Goal: Contribute content: Add original content to the website for others to see

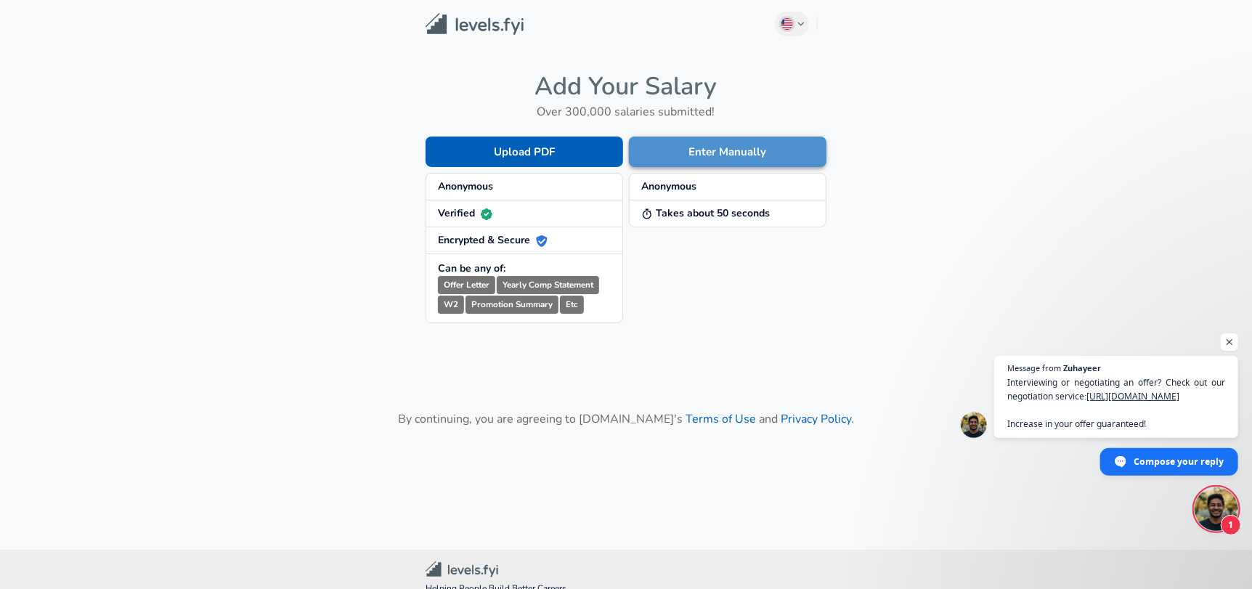
click at [694, 161] on button "Enter Manually" at bounding box center [728, 152] width 198 height 31
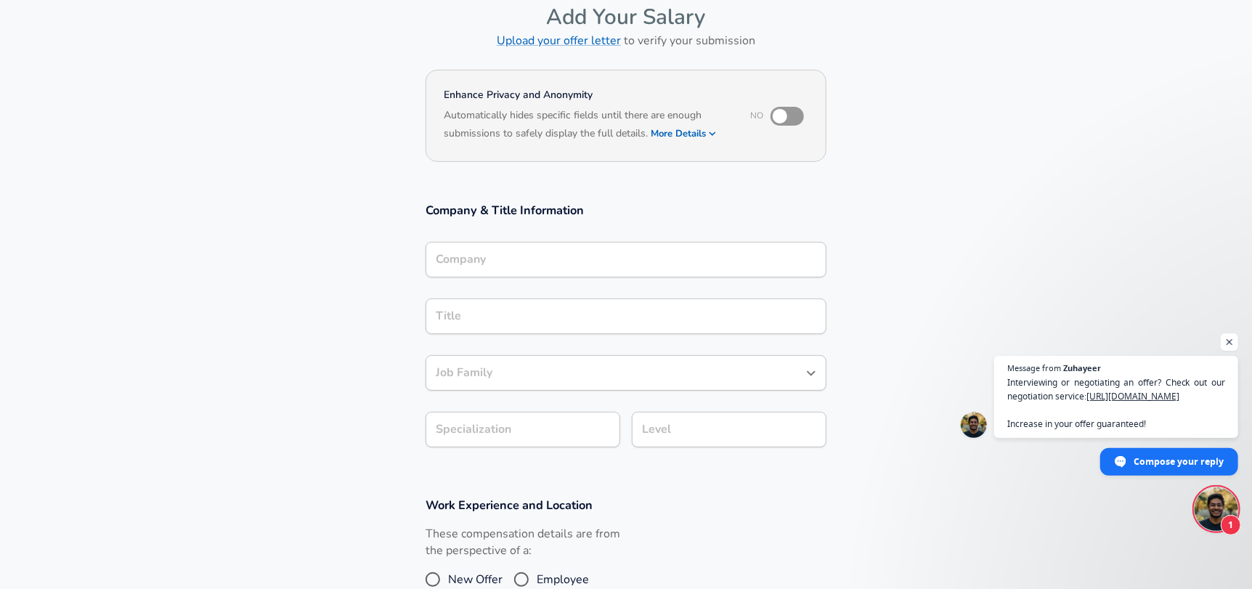
scroll to position [75, 0]
click at [700, 142] on h6 "Based on your submission and the data points that we have already collected, we…" at bounding box center [626, 142] width 365 height 0
click at [710, 127] on icon "button" at bounding box center [712, 132] width 13 height 13
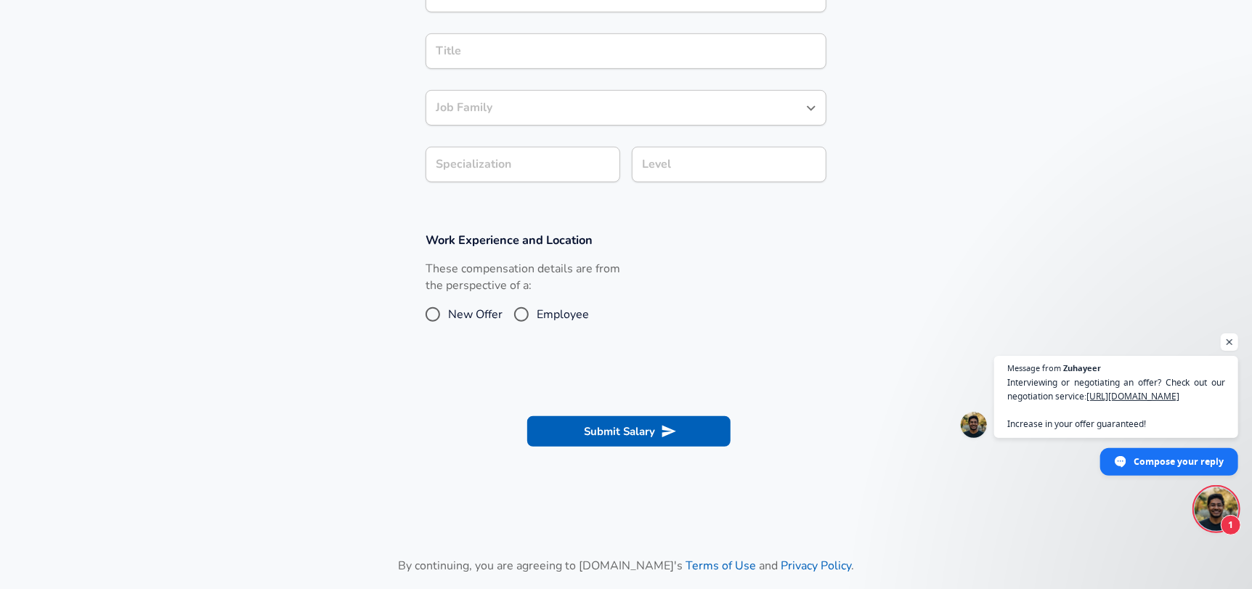
scroll to position [389, 0]
click at [538, 314] on span "Employee" at bounding box center [563, 315] width 52 height 17
click at [537, 314] on input "Employee" at bounding box center [521, 315] width 31 height 23
radio input "true"
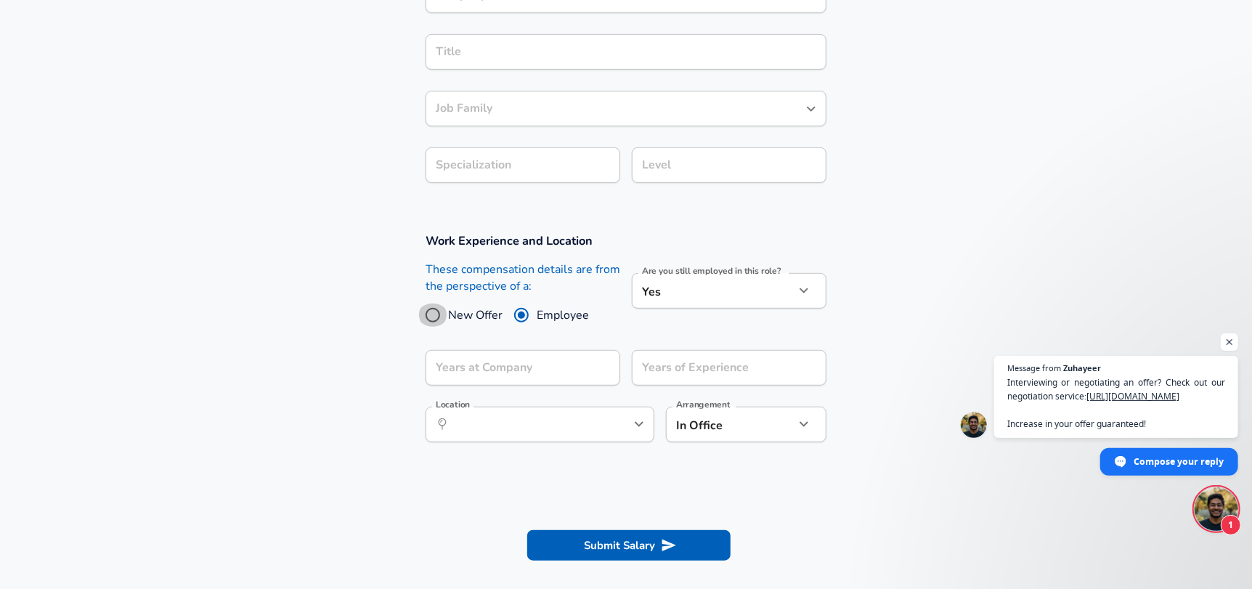
click at [432, 318] on input "New Offer" at bounding box center [433, 315] width 31 height 23
radio input "true"
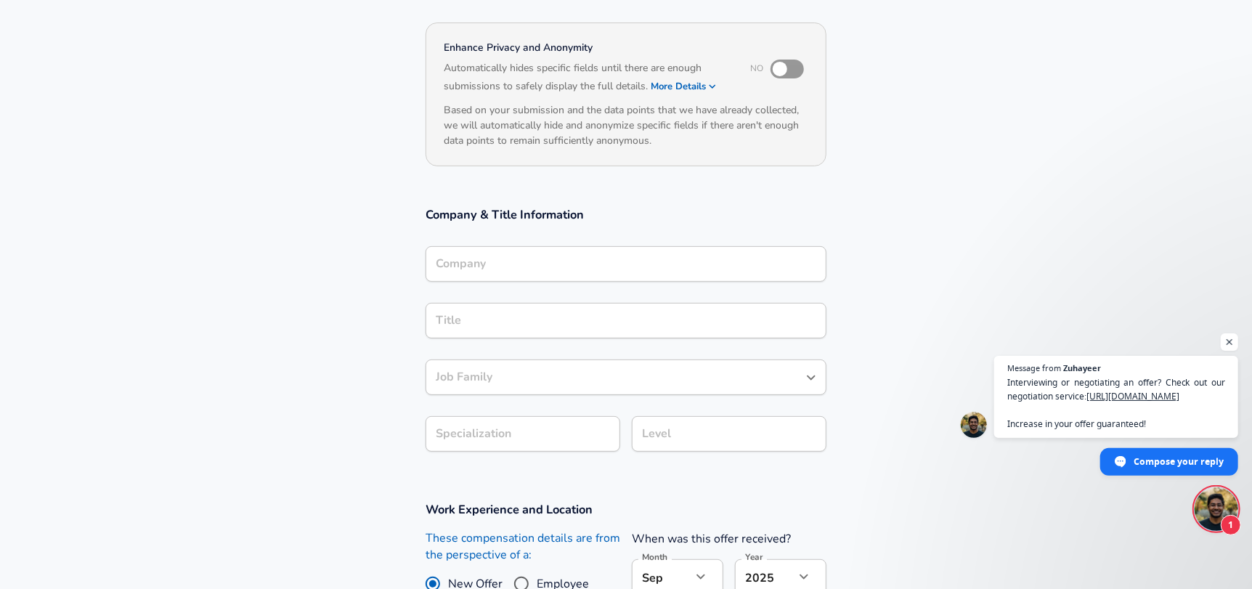
scroll to position [0, 0]
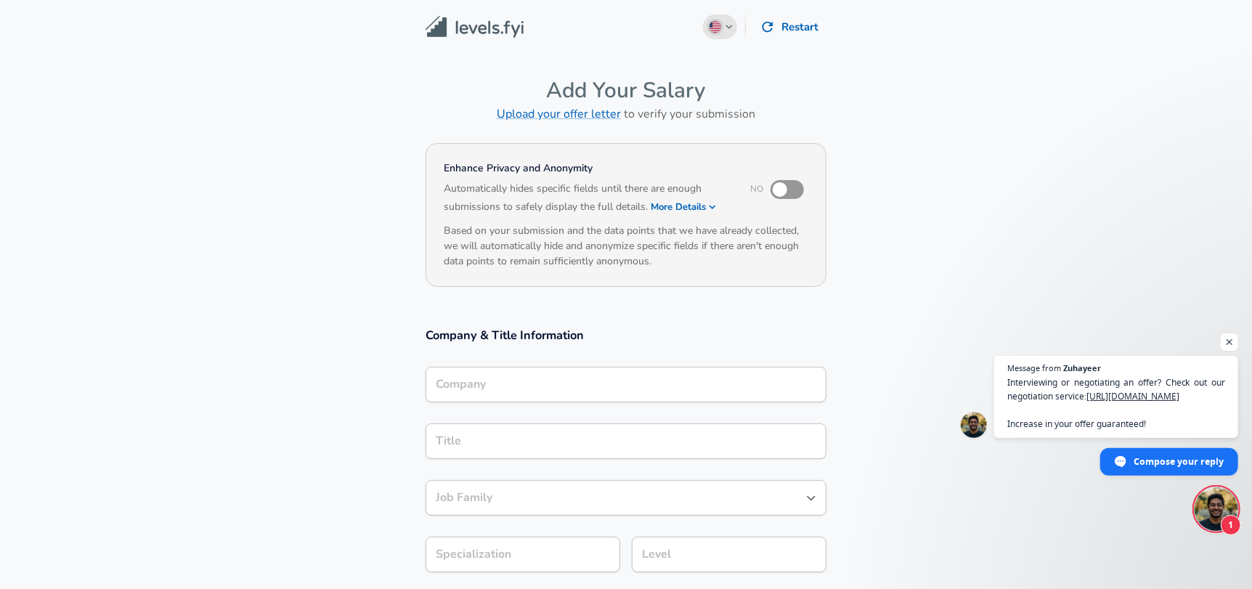
click at [718, 25] on img "button" at bounding box center [716, 27] width 12 height 12
click at [798, 22] on button "Restart" at bounding box center [791, 27] width 72 height 31
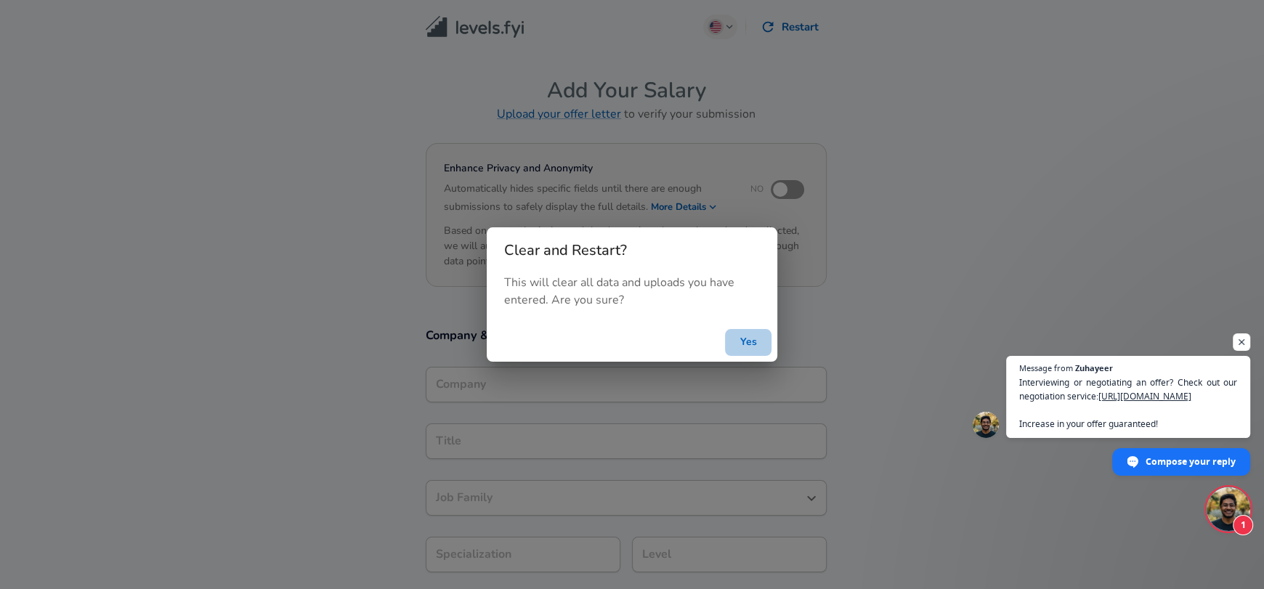
click at [737, 336] on button "Yes" at bounding box center [748, 342] width 46 height 27
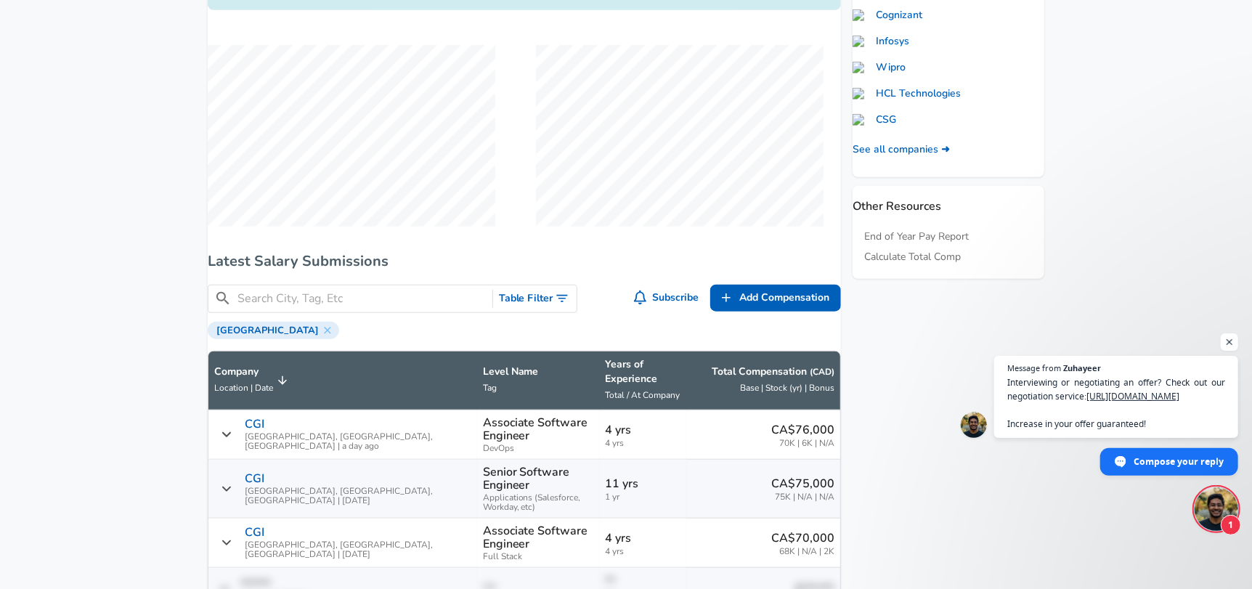
scroll to position [628, 0]
